Goal: Transaction & Acquisition: Purchase product/service

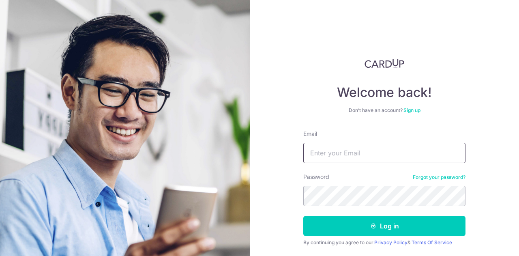
click at [349, 152] on input "Email" at bounding box center [384, 153] width 162 height 20
type input "magdeline.loke@gmail.com"
click at [303, 216] on button "Log in" at bounding box center [384, 226] width 162 height 20
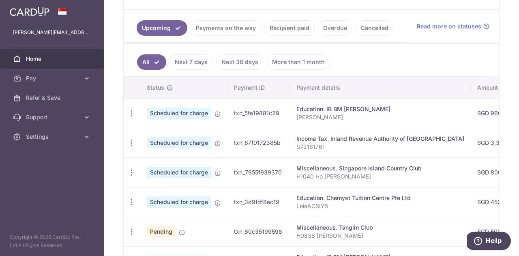
scroll to position [162, 0]
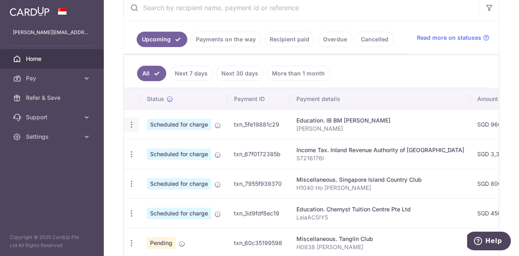
click at [131, 122] on icon "button" at bounding box center [131, 124] width 9 height 9
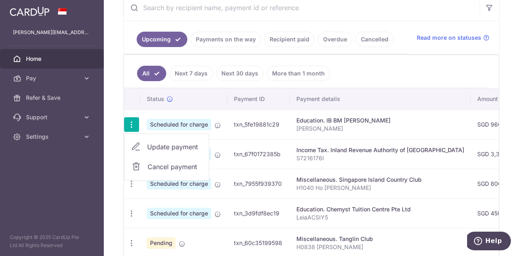
click at [162, 163] on span "Cancel payment" at bounding box center [175, 167] width 54 height 10
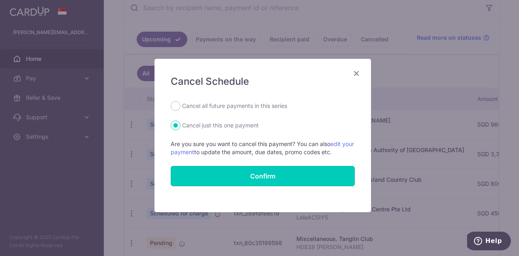
drag, startPoint x: 221, startPoint y: 171, endPoint x: 217, endPoint y: 104, distance: 66.7
click at [217, 104] on form "Cancel all future payments in this series Cancel just this one payment Are you …" at bounding box center [263, 143] width 184 height 85
click at [217, 104] on label "Cancel all future payments in this series" at bounding box center [234, 106] width 105 height 10
click at [181, 104] on input "Cancel all future payments in this series" at bounding box center [176, 106] width 10 height 10
radio input "true"
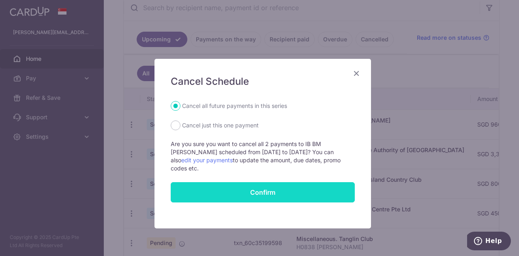
click at [279, 183] on button "Confirm" at bounding box center [263, 192] width 184 height 20
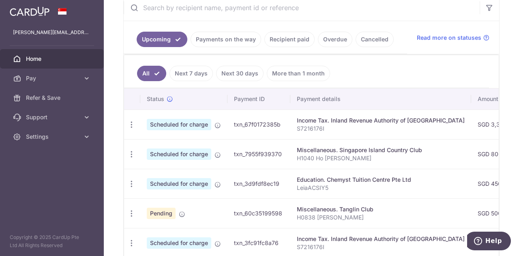
scroll to position [41, 0]
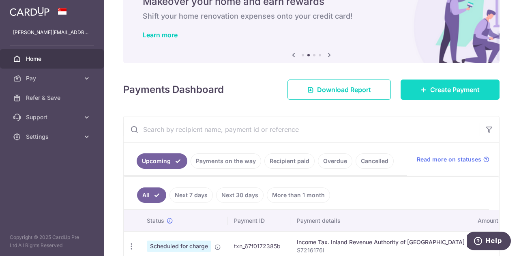
click at [422, 87] on icon at bounding box center [424, 89] width 6 height 6
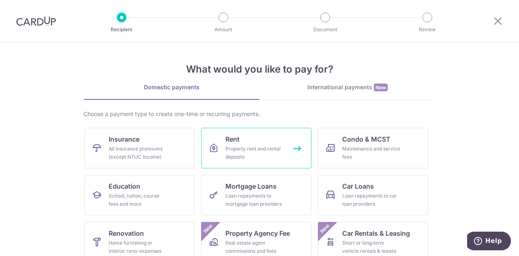
scroll to position [106, 0]
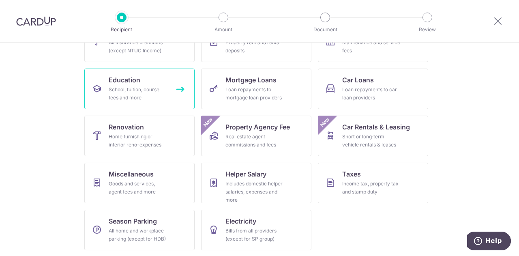
click at [160, 98] on div "School, tuition, course fees and more" at bounding box center [138, 94] width 58 height 16
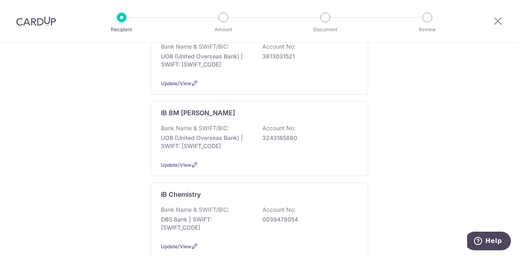
scroll to position [365, 0]
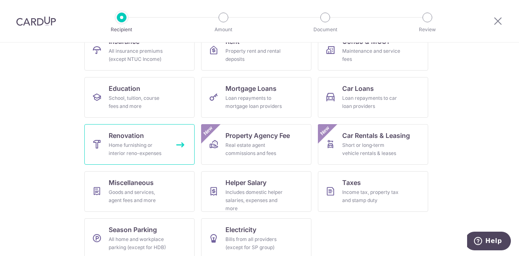
scroll to position [106, 0]
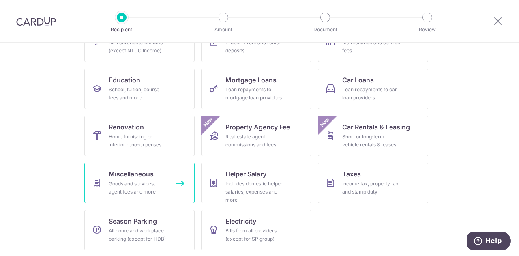
click at [152, 170] on span "Miscellaneous" at bounding box center [131, 174] width 45 height 10
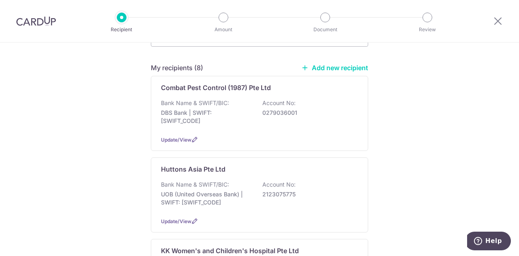
scroll to position [122, 0]
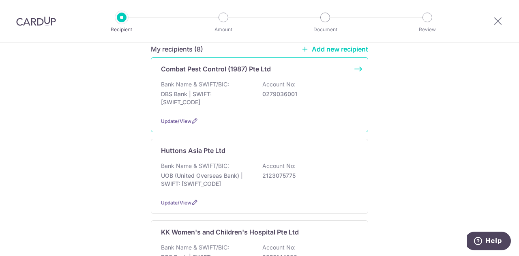
click at [194, 117] on div "Update/View" at bounding box center [259, 121] width 197 height 9
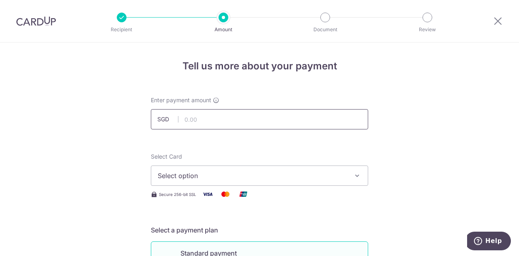
click at [196, 116] on input "text" at bounding box center [259, 119] width 217 height 20
click at [229, 177] on span "Select option" at bounding box center [252, 176] width 189 height 10
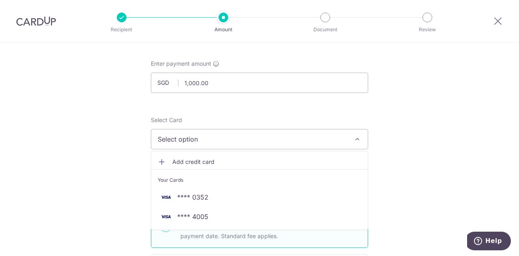
scroll to position [81, 0]
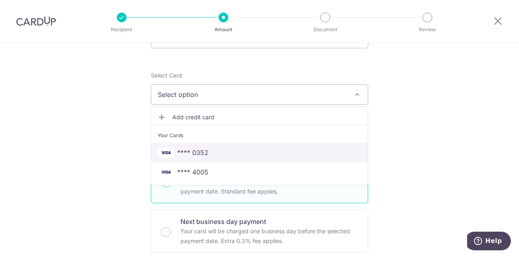
click at [231, 160] on link "**** 0352" at bounding box center [259, 152] width 217 height 19
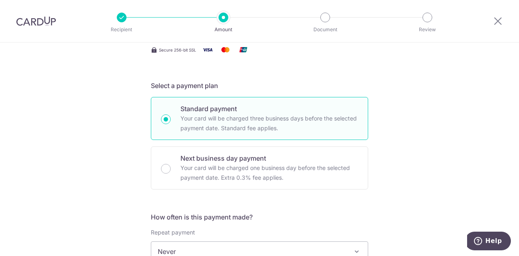
scroll to position [203, 0]
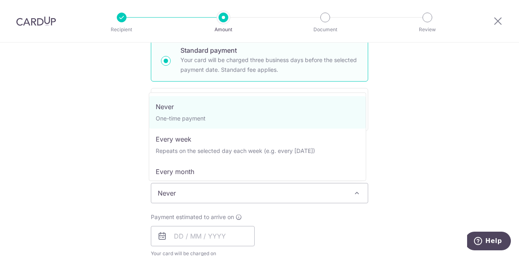
click at [232, 188] on span "Never" at bounding box center [259, 192] width 217 height 19
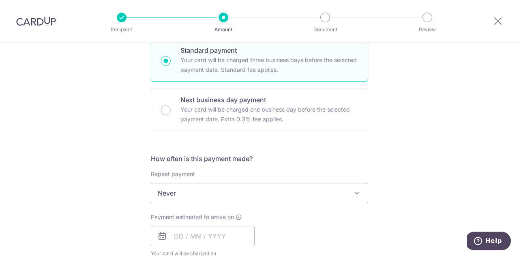
click at [417, 132] on div "Tell us more about your payment Enter payment amount SGD 1,000.00 1000.00 Selec…" at bounding box center [259, 207] width 519 height 734
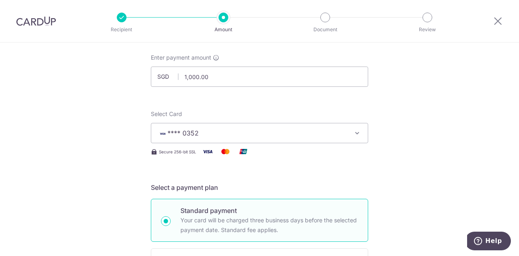
scroll to position [41, 0]
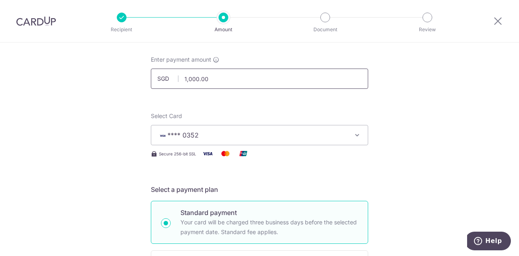
click at [264, 86] on input "1,000.00" at bounding box center [259, 79] width 217 height 20
drag, startPoint x: 222, startPoint y: 82, endPoint x: 172, endPoint y: 80, distance: 50.0
click at [172, 80] on div "SGD 1,000.00 1000.00" at bounding box center [259, 79] width 217 height 20
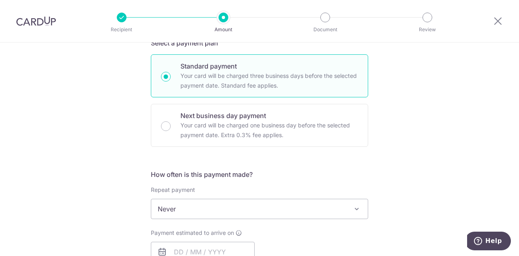
scroll to position [203, 0]
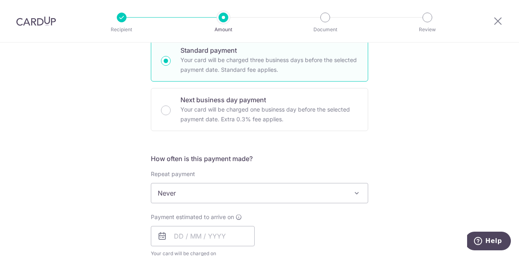
type input "500.00"
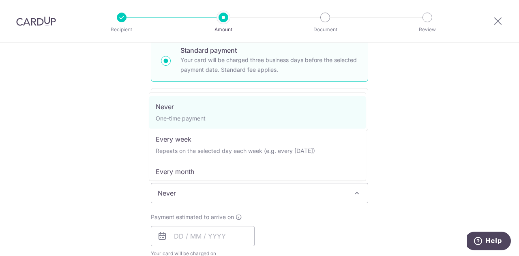
click at [280, 183] on span "Never" at bounding box center [259, 192] width 217 height 19
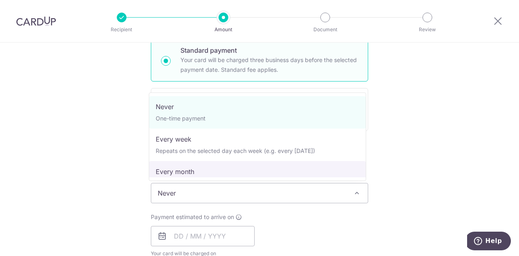
select select "3"
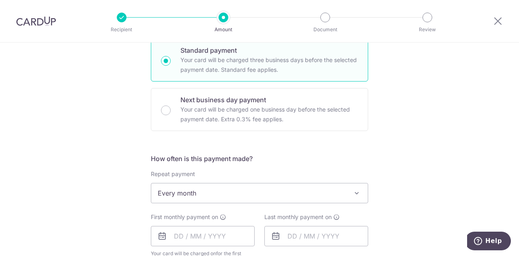
scroll to position [325, 0]
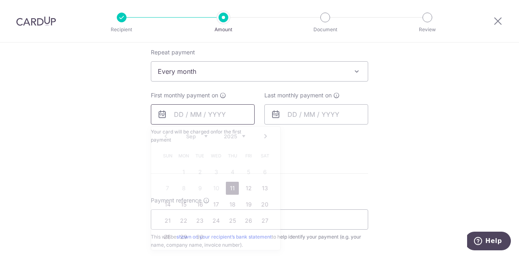
click at [219, 118] on input "text" at bounding box center [203, 114] width 104 height 20
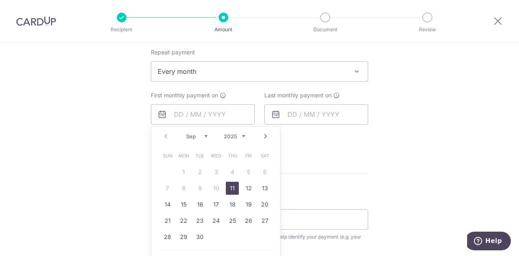
click at [233, 189] on link "11" at bounding box center [232, 188] width 13 height 13
type input "[DATE]"
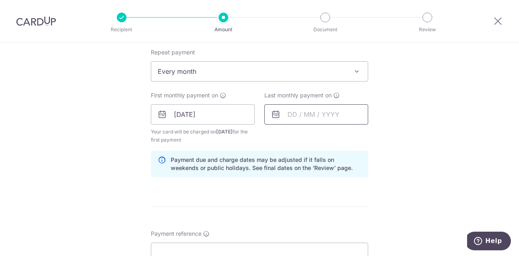
click at [286, 113] on input "text" at bounding box center [316, 114] width 104 height 20
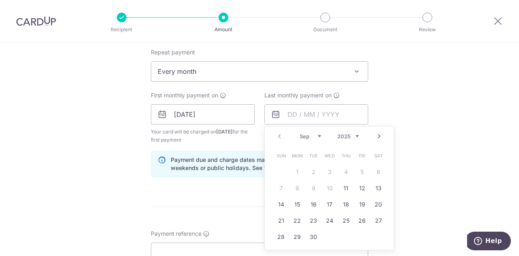
click at [319, 133] on select "Sep Oct Nov Dec" at bounding box center [311, 136] width 22 height 6
click at [327, 200] on link "15" at bounding box center [329, 204] width 13 height 13
type input "15/10/2025"
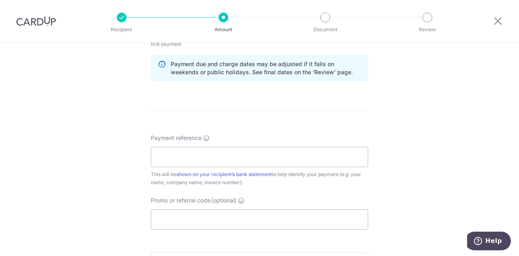
scroll to position [487, 0]
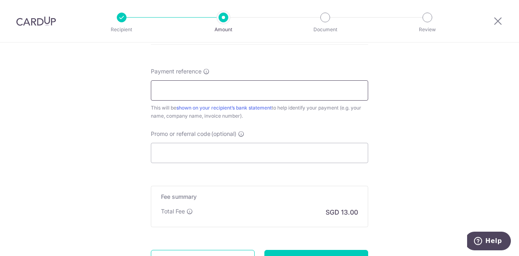
click at [227, 95] on input "Payment reference" at bounding box center [259, 90] width 217 height 20
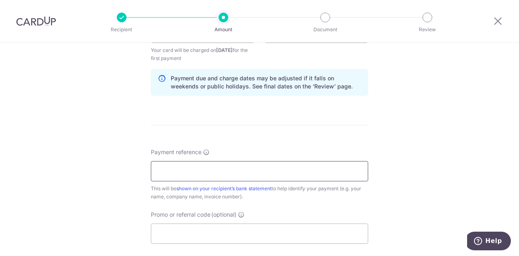
scroll to position [406, 0]
click at [262, 232] on input "Promo or referral code (optional)" at bounding box center [259, 234] width 217 height 20
paste input "REC185"
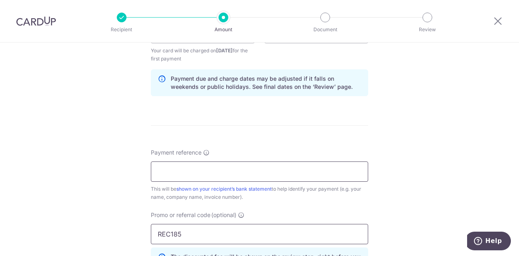
type input "REC185"
click at [228, 168] on input "Payment reference" at bounding box center [259, 171] width 217 height 20
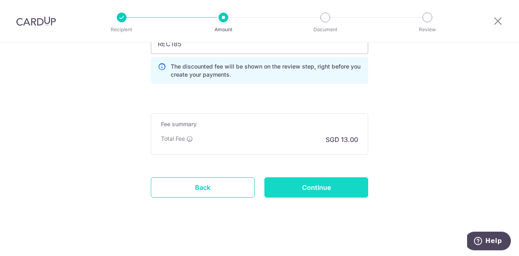
type input "[STREET_ADDRESS]"
click at [323, 180] on input "Continue" at bounding box center [316, 187] width 104 height 20
type input "Create Schedule"
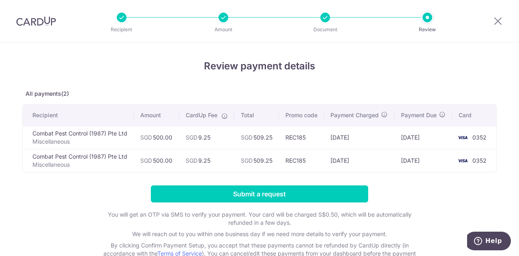
scroll to position [60, 0]
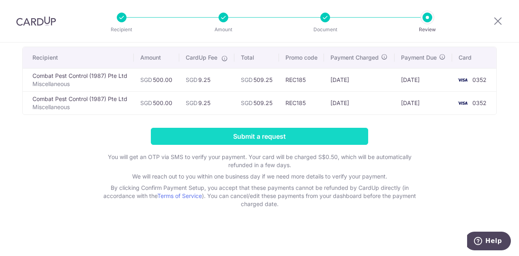
click at [321, 136] on input "Submit a request" at bounding box center [259, 136] width 217 height 17
